Goal: Use online tool/utility

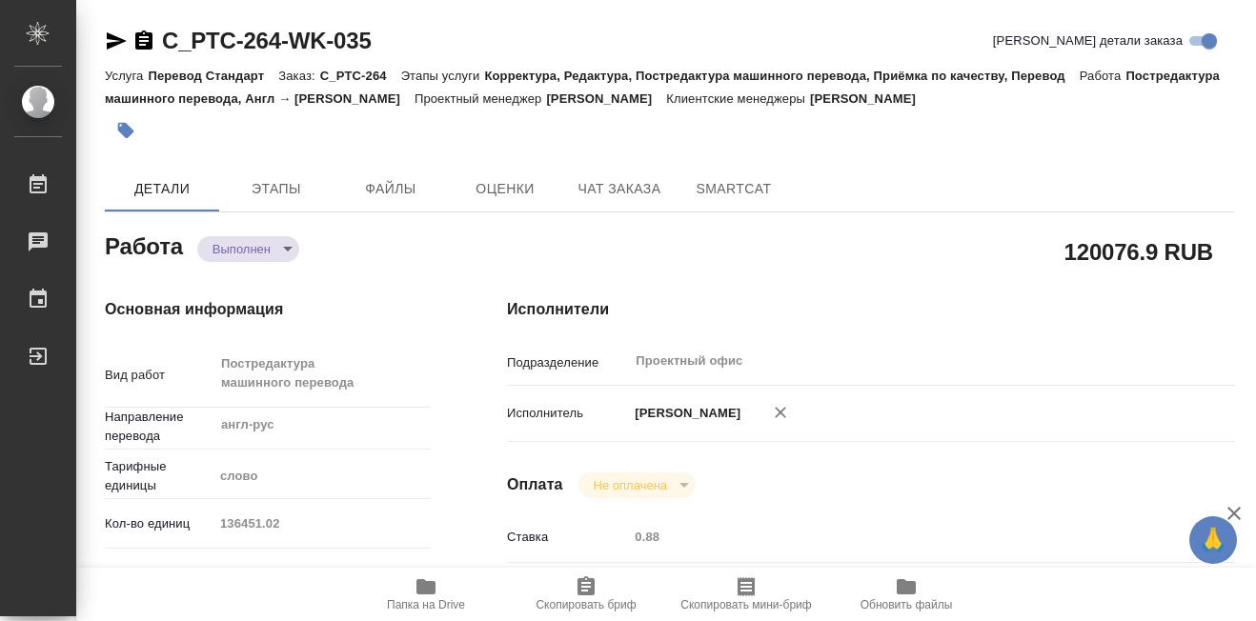
type textarea "x"
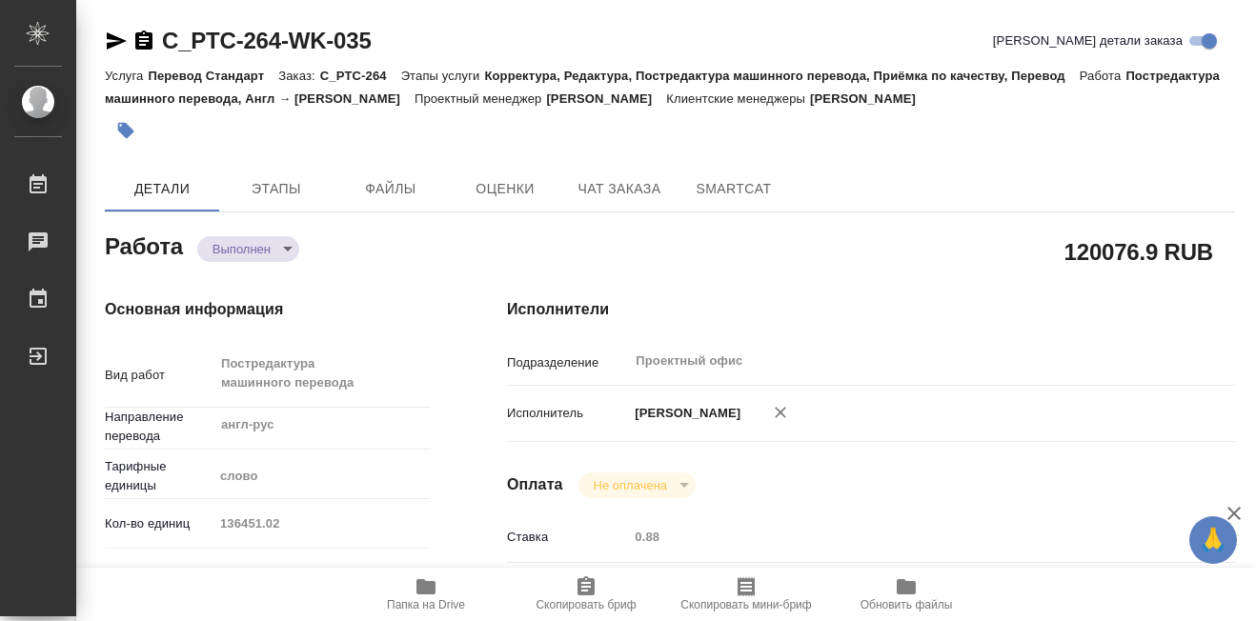
type textarea "x"
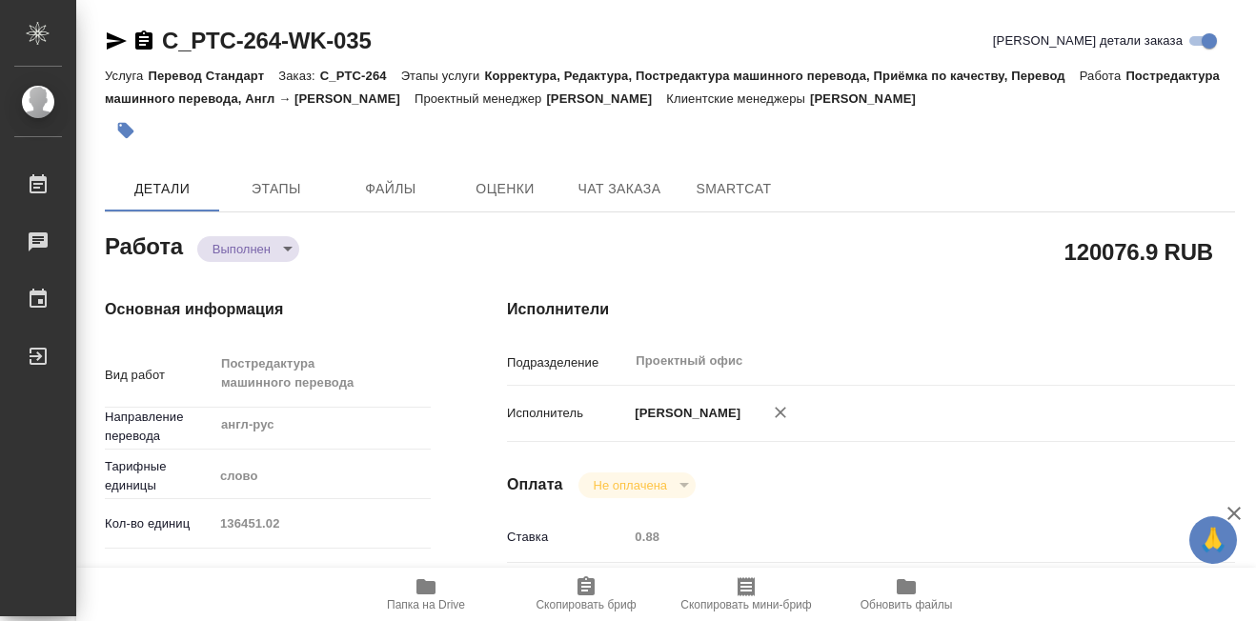
type textarea "x"
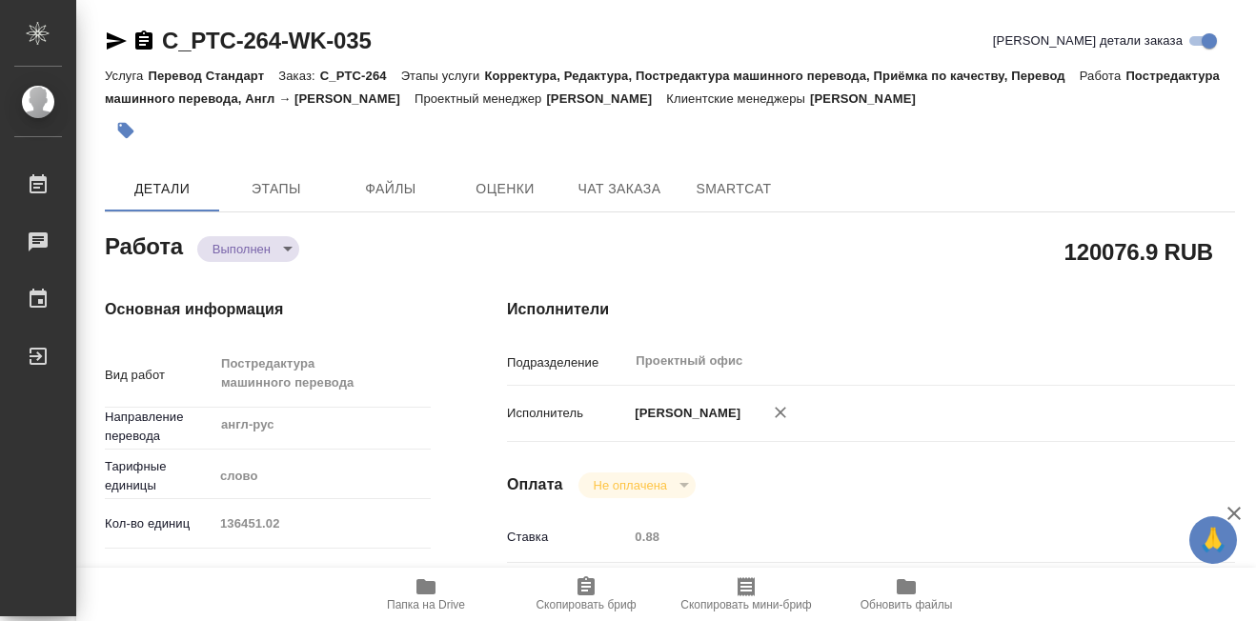
type textarea "x"
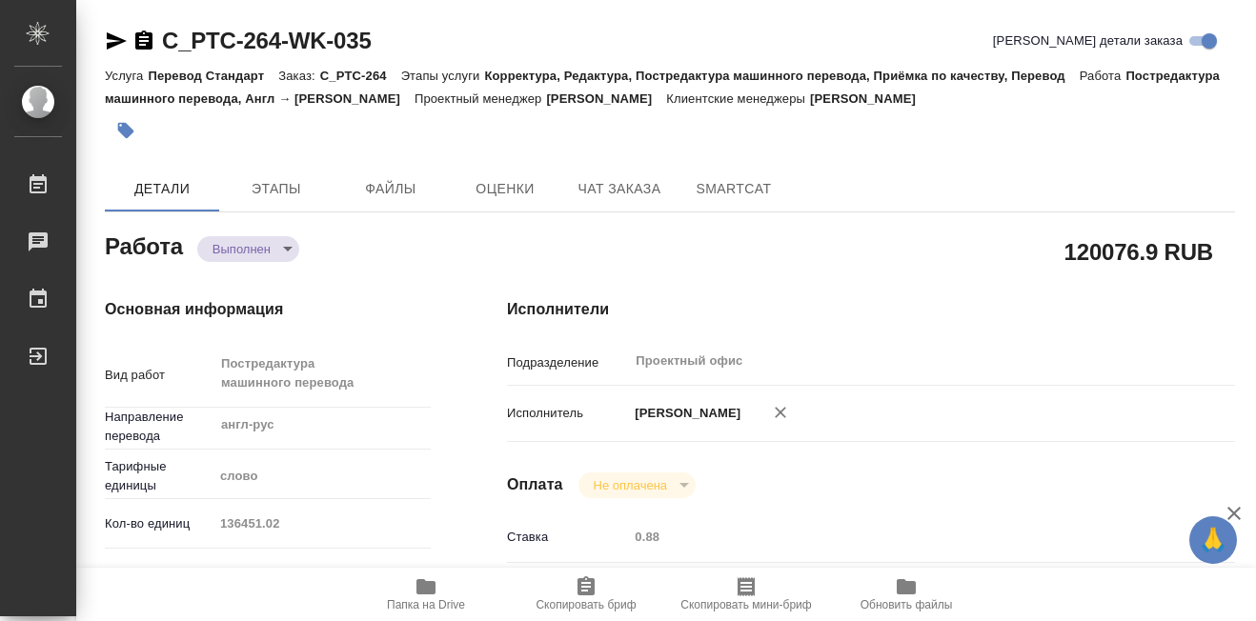
type textarea "x"
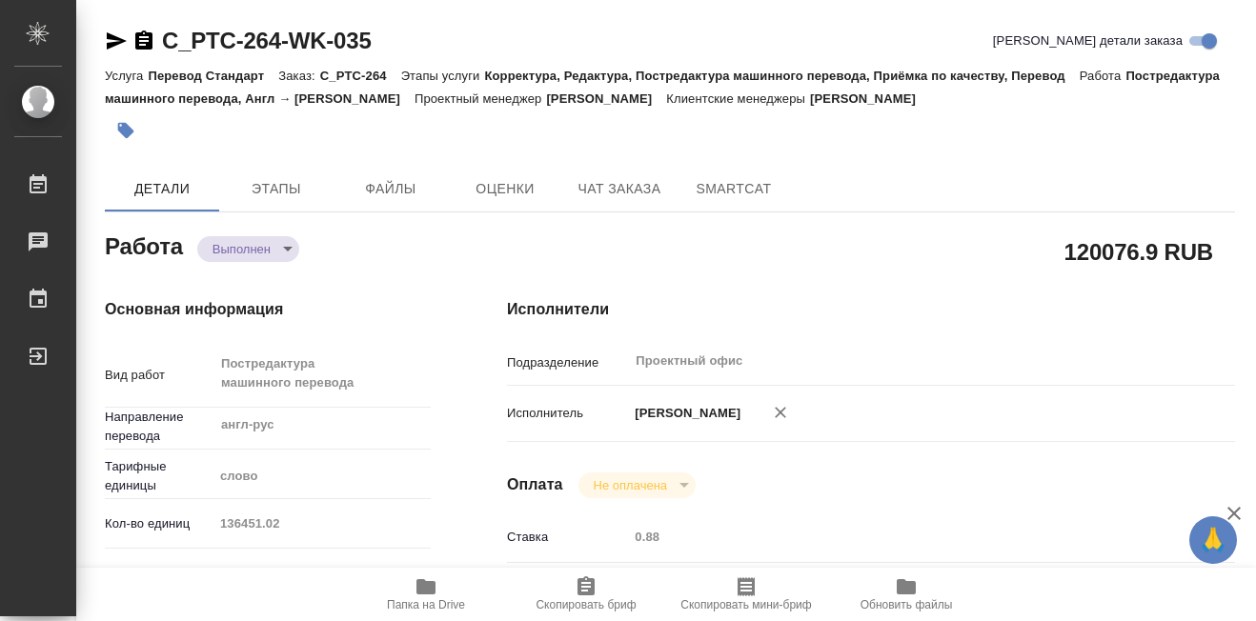
type textarea "x"
